Goal: Complete application form

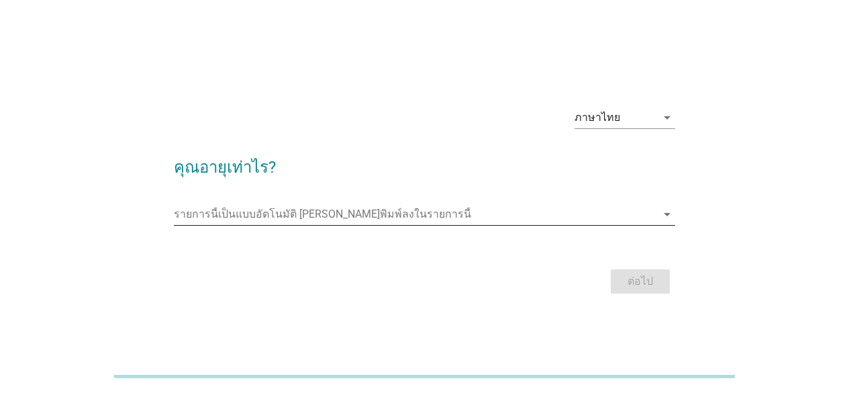
click at [293, 214] on input "รายการนี้เป็นแบบอัตโนมัติ คุณสามารถพิมพ์ลงในรายการนี้" at bounding box center [415, 213] width 483 height 21
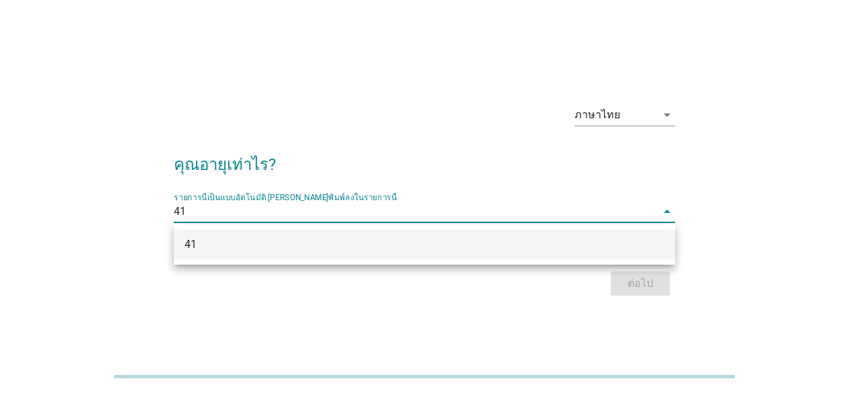
type input "41"
click at [766, 156] on div "ภาษาไทย arrow_drop_down คุณอายุเท่าไร? รายการนี้เป็นแบบอัตโนมัติ [PERSON_NAME]พ…" at bounding box center [424, 197] width 785 height 228
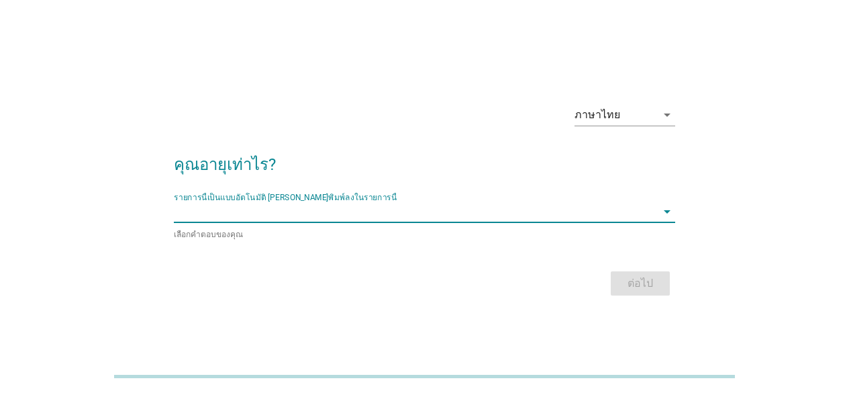
click at [209, 214] on input "รายการนี้เป็นแบบอัตโนมัติ คุณสามารถพิมพ์ลงในรายการนี้" at bounding box center [415, 211] width 483 height 21
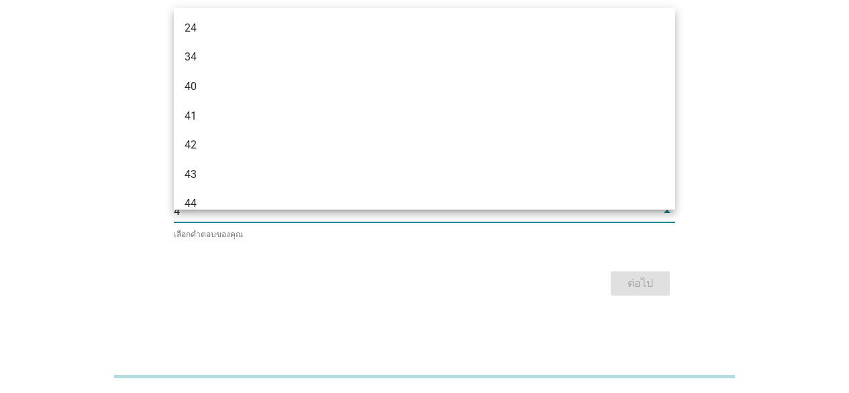
type input "41"
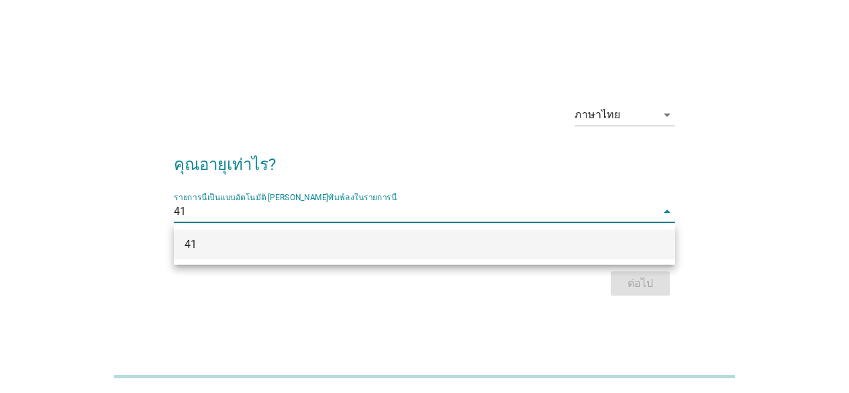
click at [198, 240] on div "41" at bounding box center [405, 244] width 440 height 16
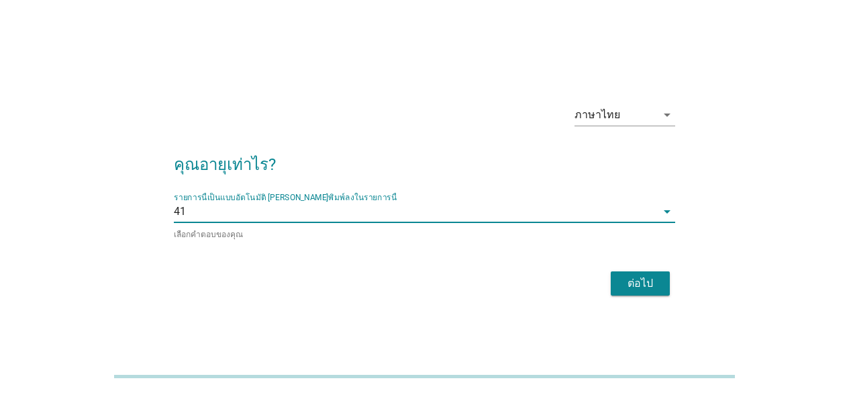
click at [636, 275] on div "ต่อไป" at bounding box center [641, 283] width 38 height 16
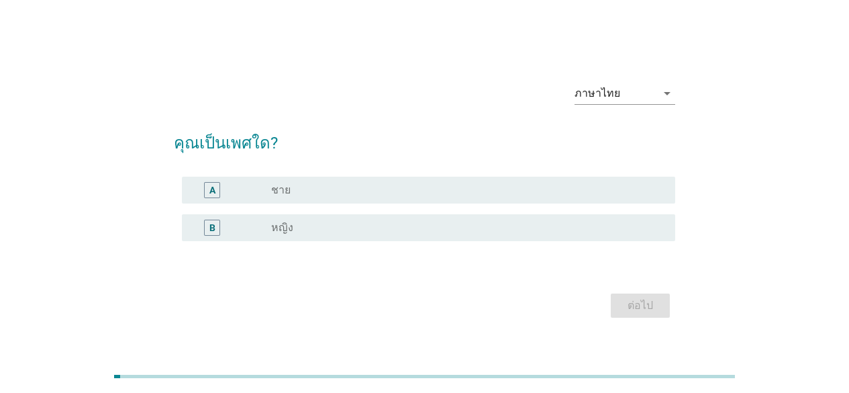
click at [249, 187] on div "A" at bounding box center [232, 190] width 79 height 16
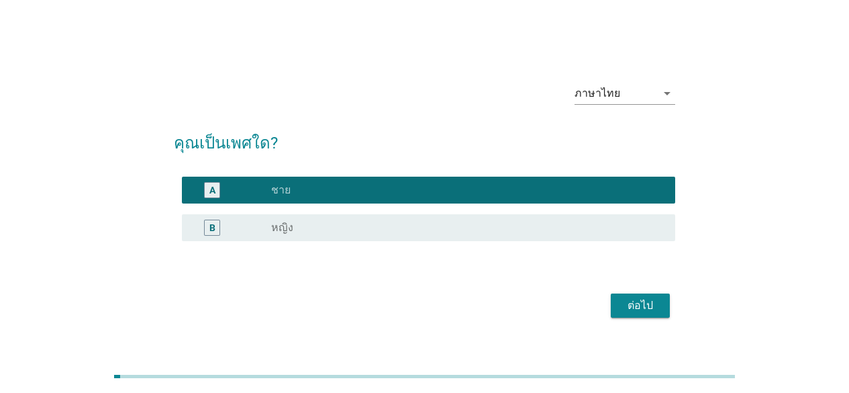
click at [642, 302] on div "ต่อไป" at bounding box center [641, 305] width 38 height 16
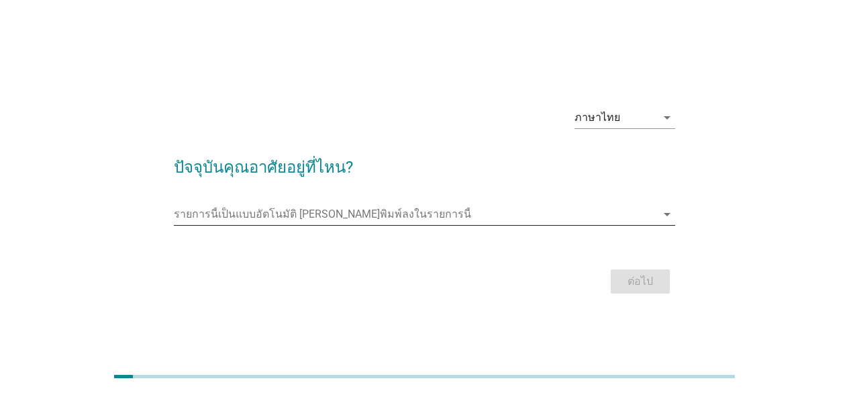
click at [666, 213] on icon "arrow_drop_down" at bounding box center [667, 214] width 16 height 16
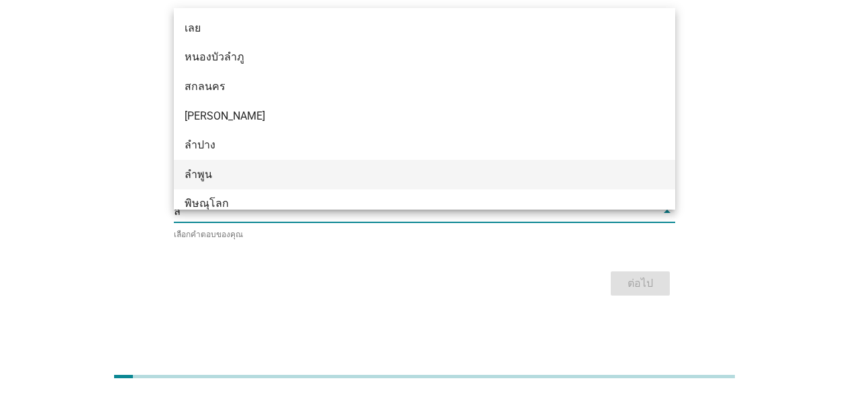
type input "ลพ"
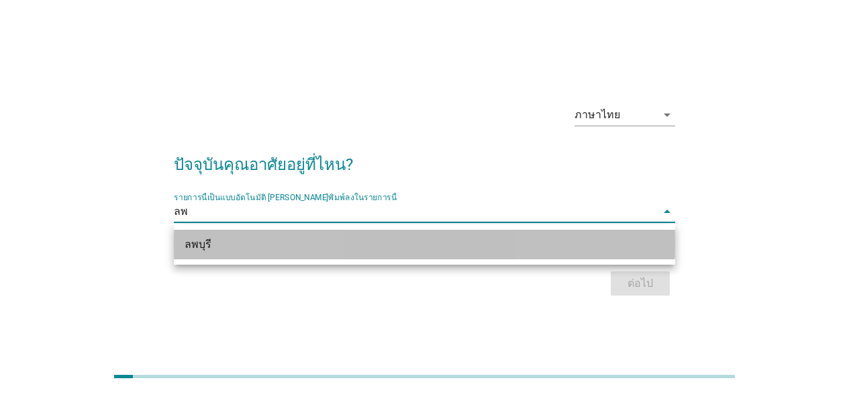
click at [226, 242] on div "ลพบุรี" at bounding box center [405, 244] width 440 height 16
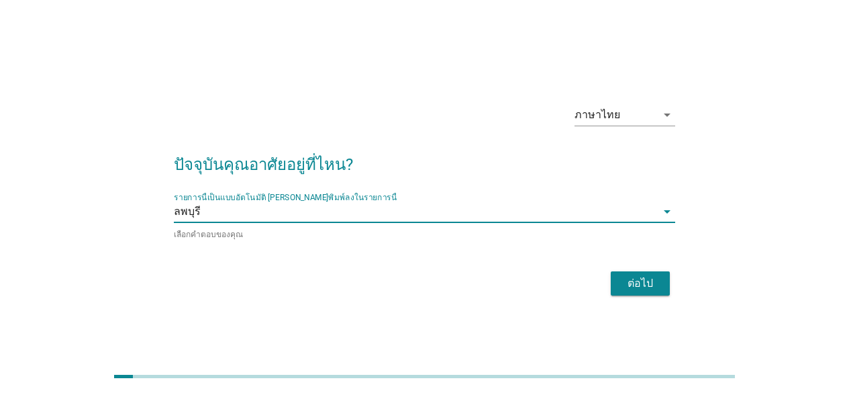
click at [641, 281] on div "ต่อไป" at bounding box center [641, 283] width 38 height 16
